Goal: Task Accomplishment & Management: Manage account settings

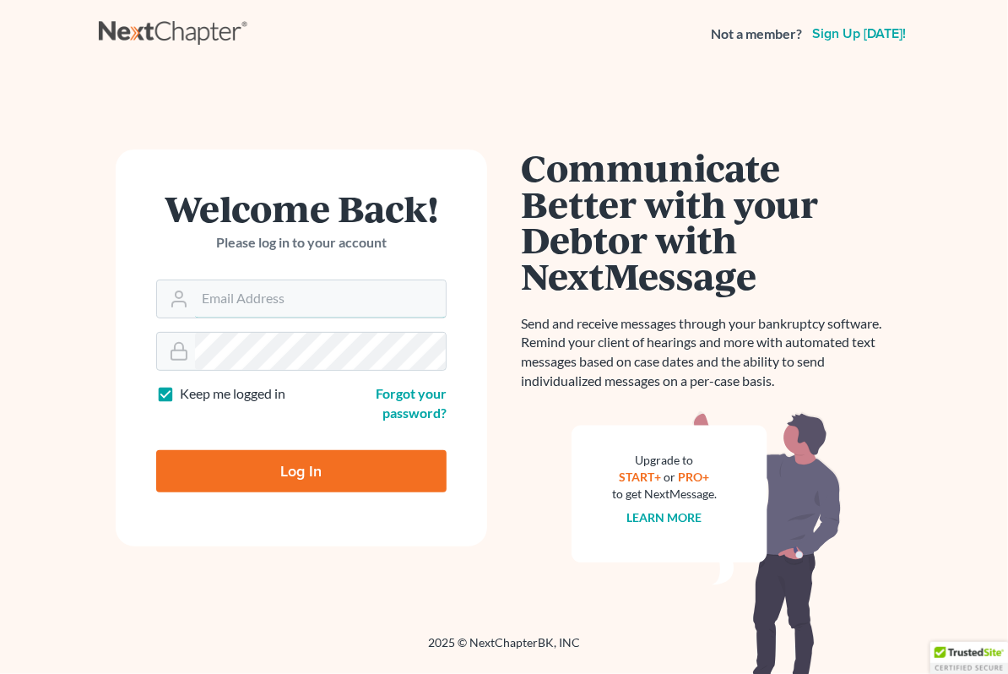
type input "ko@kwolaw.com"
click at [303, 474] on input "Log In" at bounding box center [301, 471] width 290 height 42
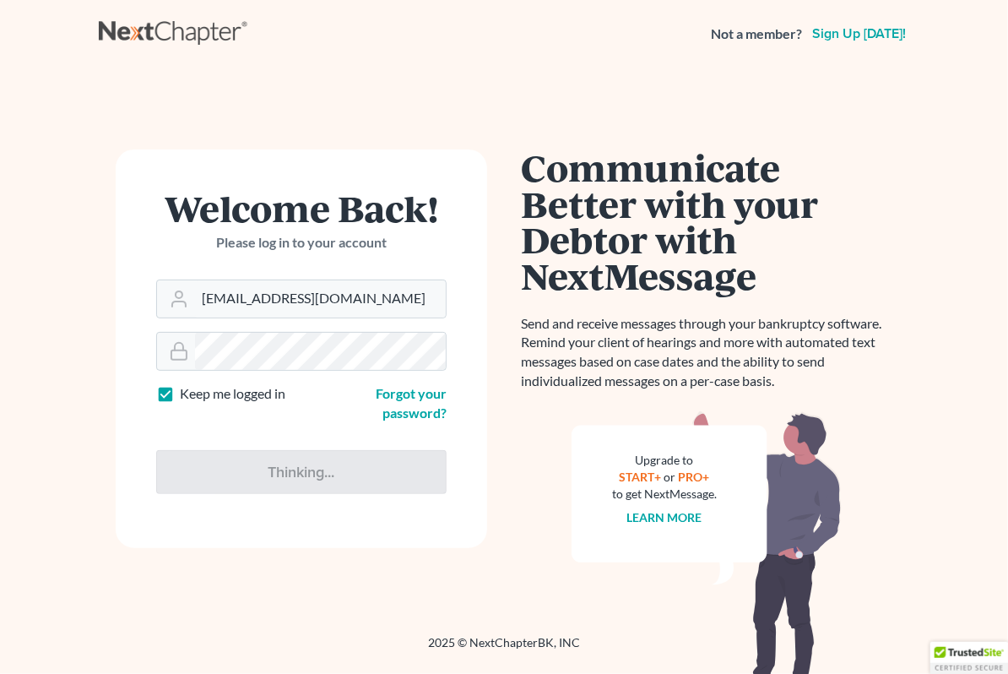
type input "Thinking..."
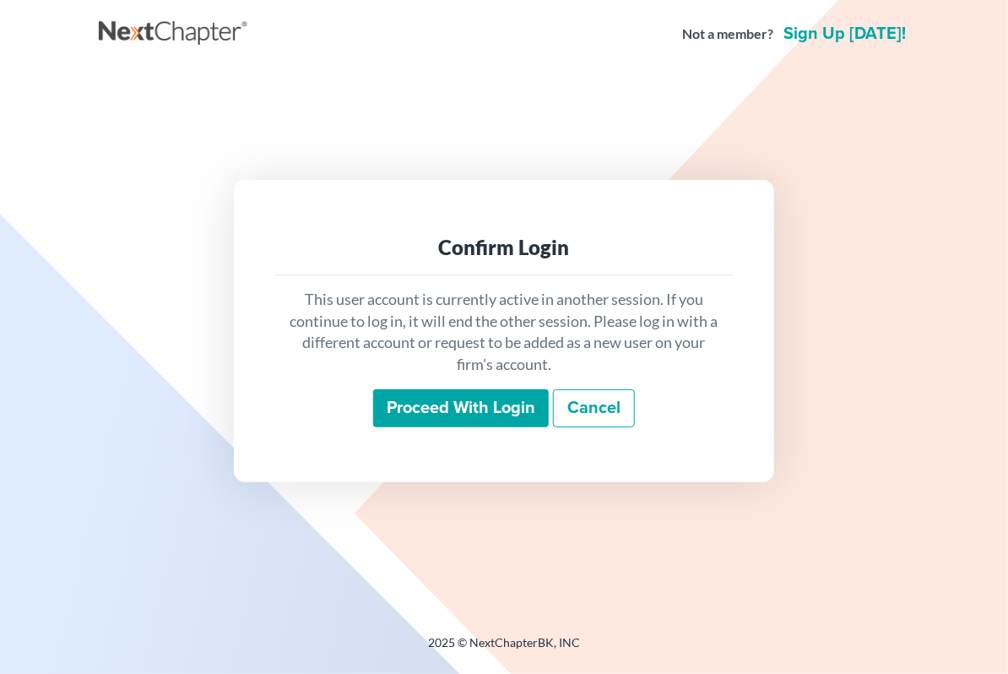
click at [443, 413] on input "Proceed with login" at bounding box center [461, 408] width 176 height 39
